Goal: Use online tool/utility: Utilize a website feature to perform a specific function

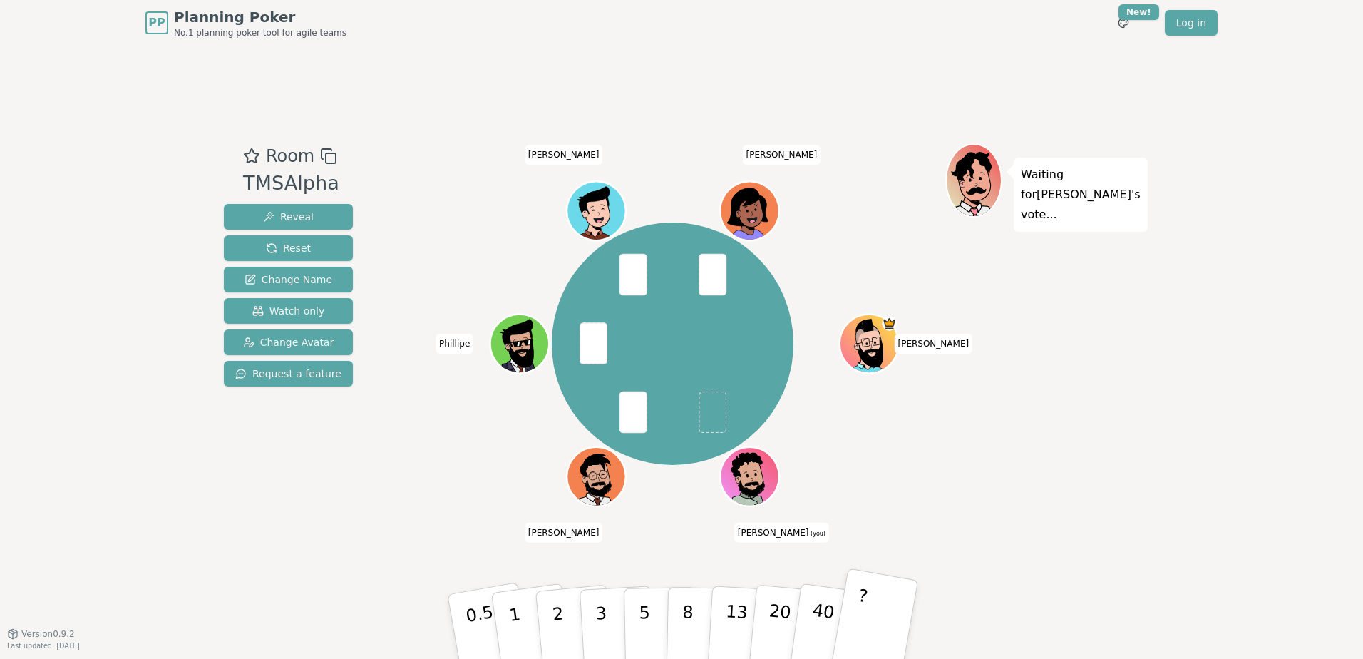
click at [867, 618] on button "?" at bounding box center [874, 627] width 89 height 118
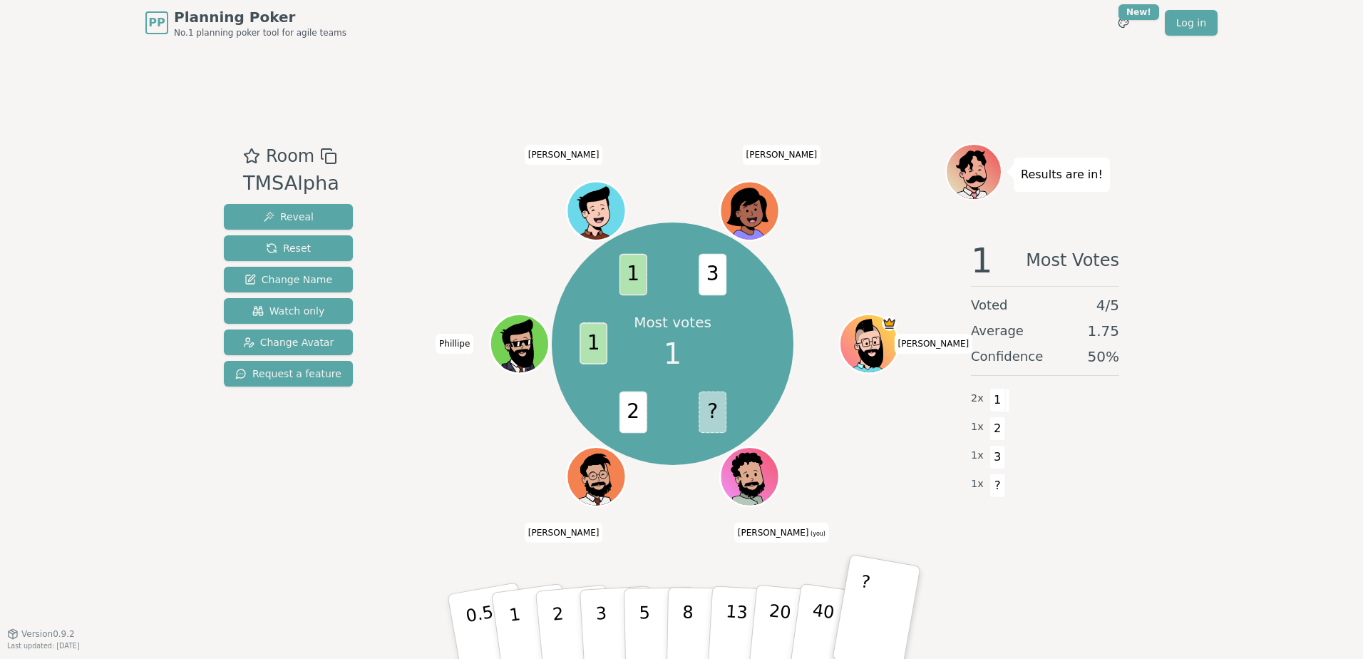
click at [849, 163] on div at bounding box center [672, 156] width 545 height 26
click at [1088, 436] on div "1 x ?" at bounding box center [1045, 427] width 148 height 29
click at [292, 248] on span "Reset" at bounding box center [288, 248] width 45 height 14
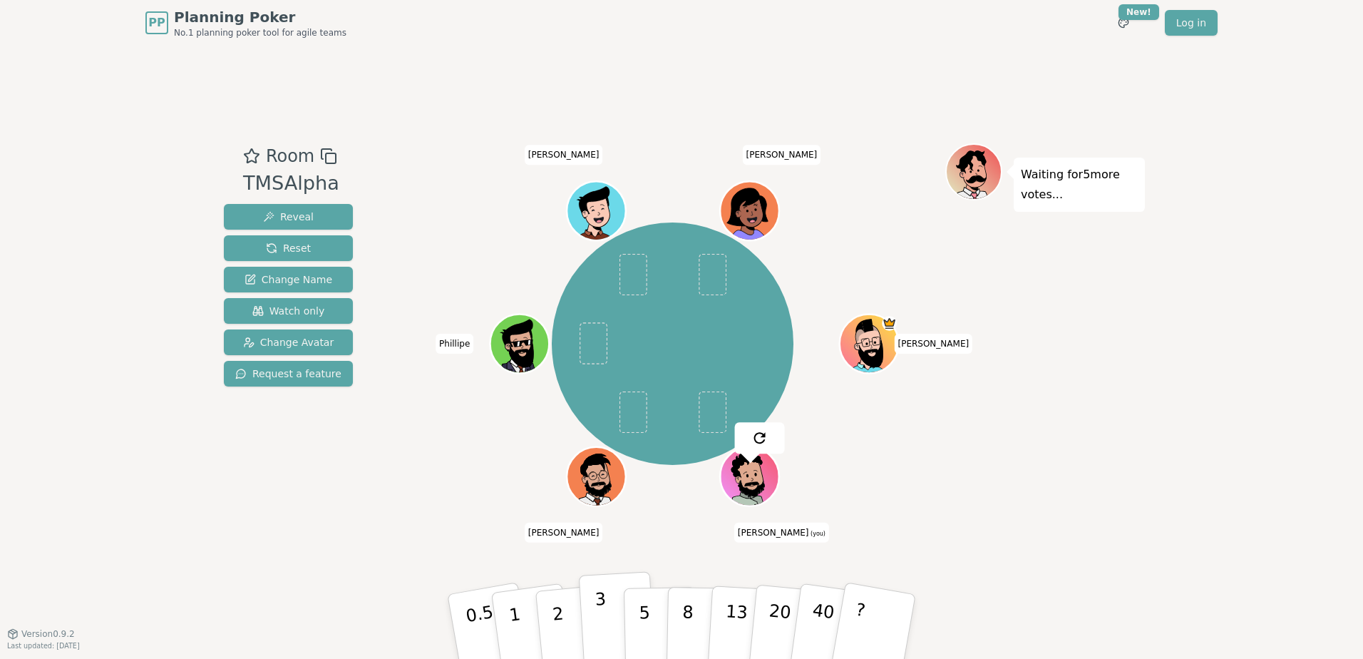
click at [597, 605] on p "3" at bounding box center [603, 628] width 16 height 78
click at [1203, 475] on div "PP Planning Poker No.1 planning poker tool for agile teams Toggle theme New! Lo…" at bounding box center [681, 329] width 1363 height 659
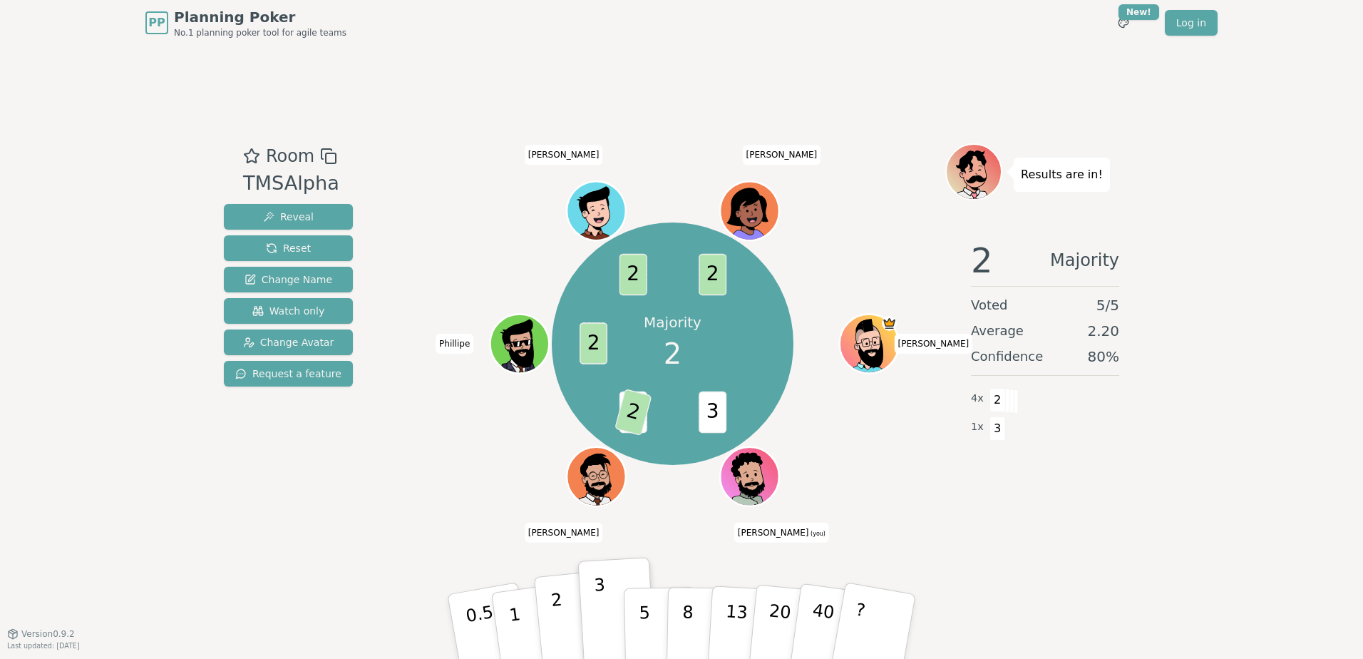
click at [568, 613] on button "2" at bounding box center [574, 626] width 81 height 113
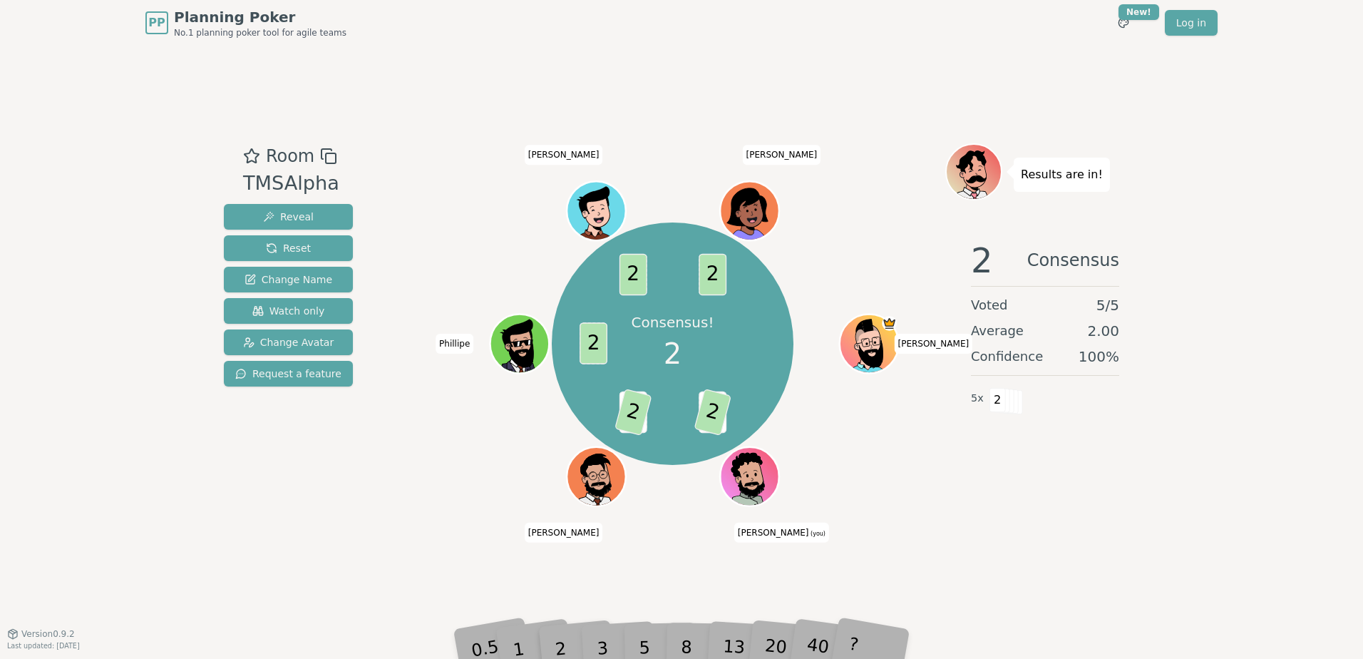
click at [1031, 470] on div "2 Consensus Voted 5 / 5 Average 2.00 Confidence 100 % 5 x 2" at bounding box center [1046, 371] width 200 height 285
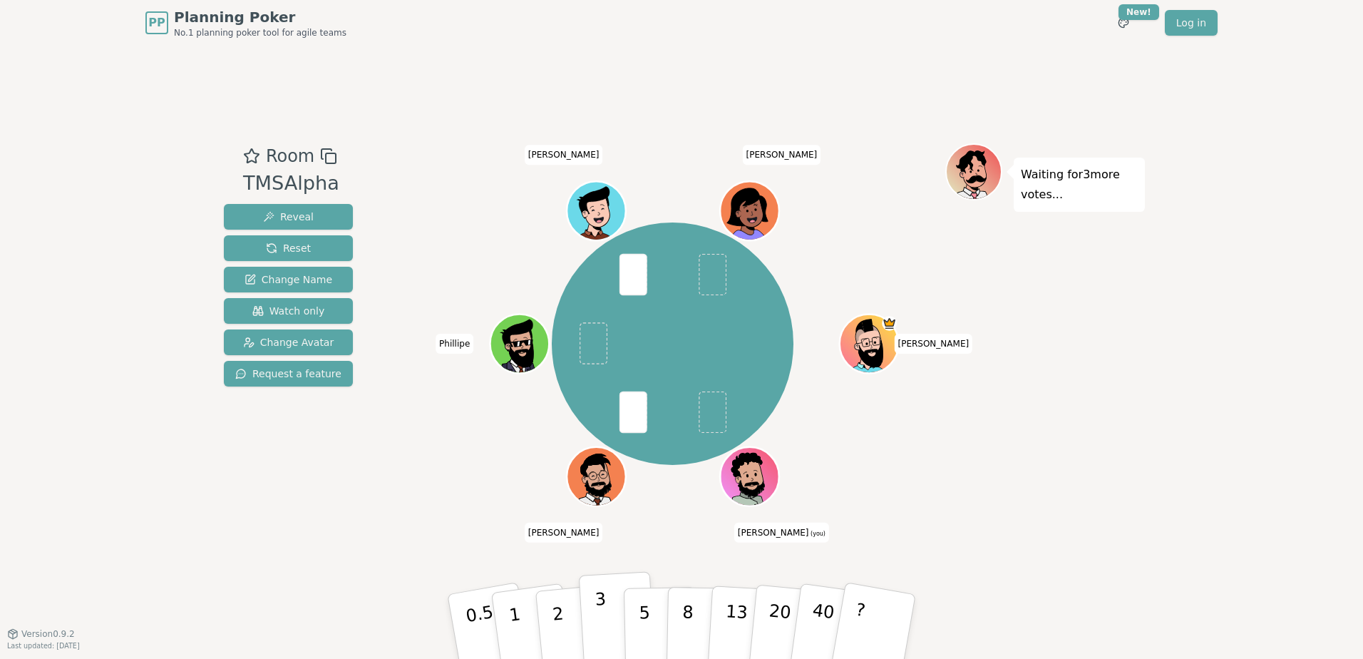
click at [588, 611] on button "3" at bounding box center [618, 626] width 78 height 111
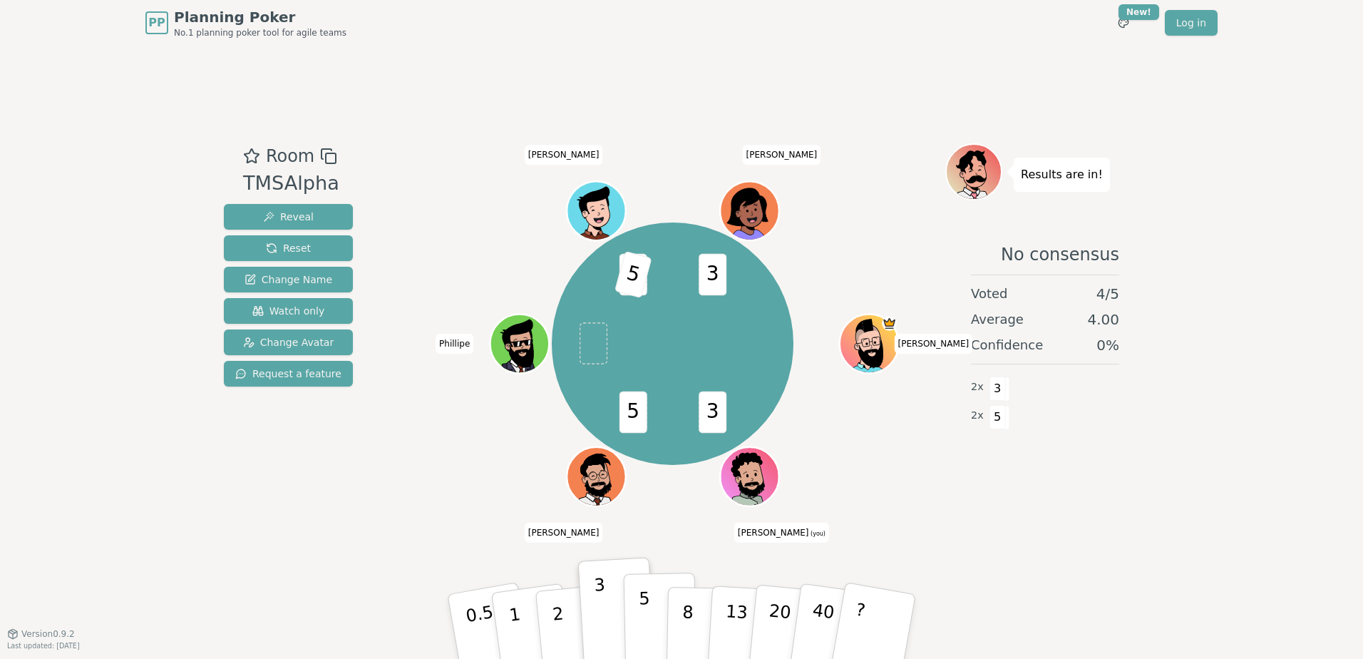
click at [654, 621] on button "5" at bounding box center [660, 627] width 73 height 108
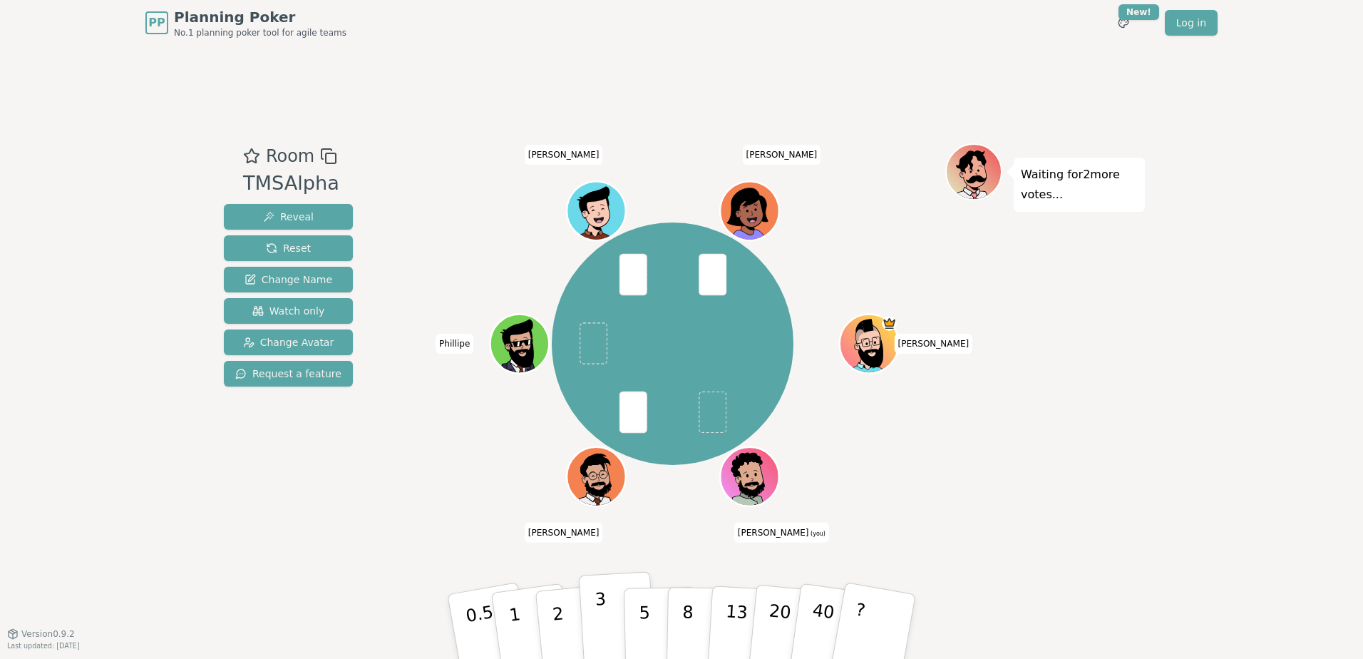
click at [599, 622] on p "3" at bounding box center [603, 628] width 16 height 78
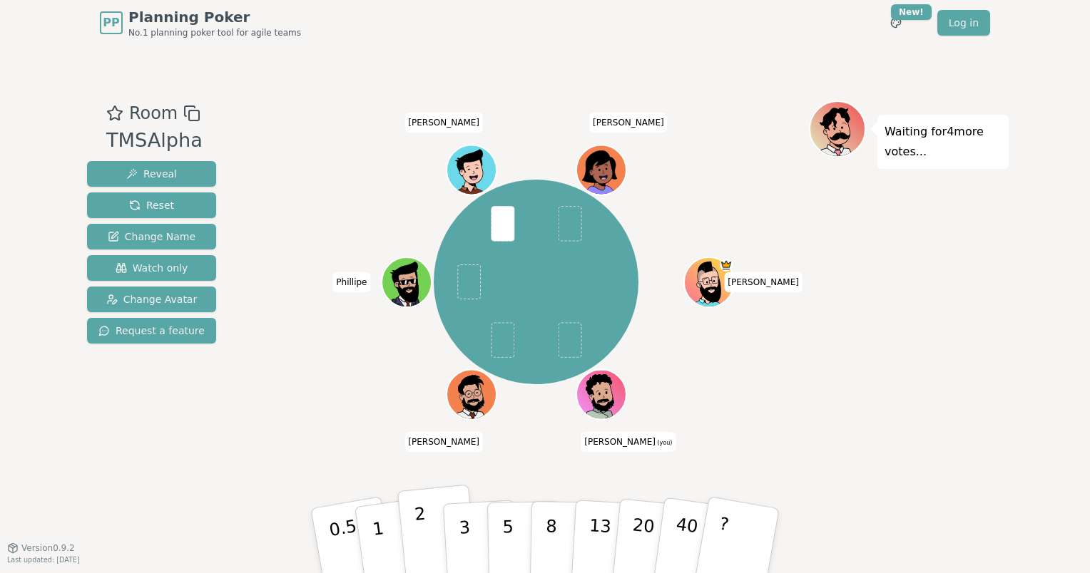
click at [422, 542] on p "2" at bounding box center [423, 543] width 19 height 78
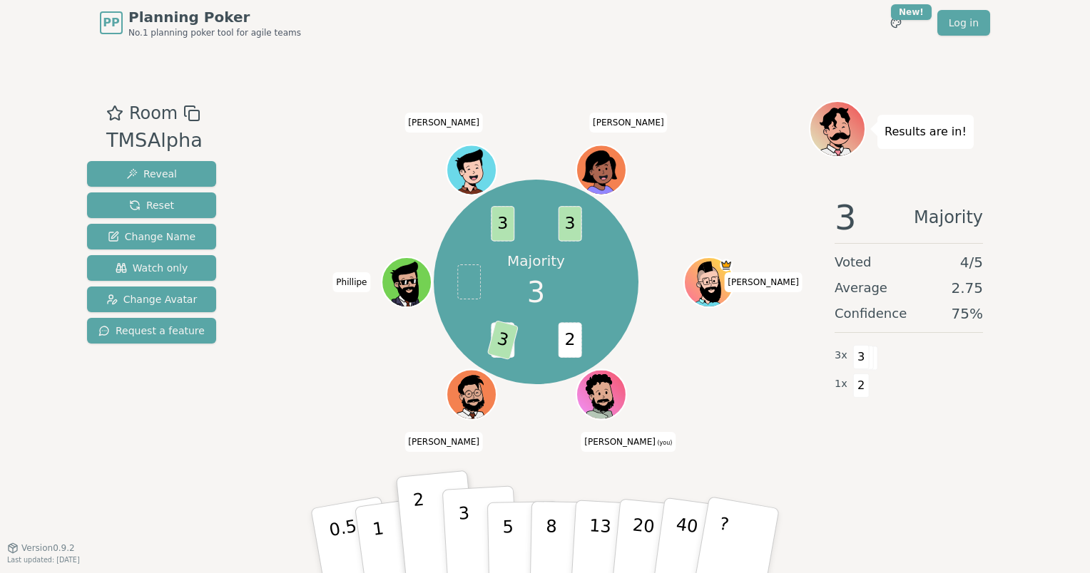
click at [468, 547] on p "3" at bounding box center [466, 542] width 16 height 78
